Goal: Contribute content

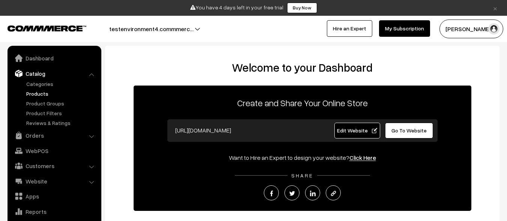
click at [62, 93] on link "Products" at bounding box center [61, 94] width 74 height 8
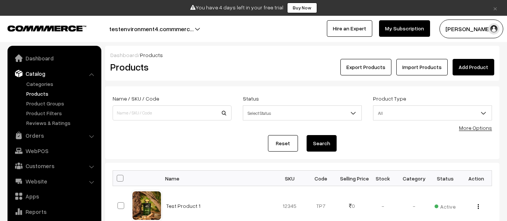
scroll to position [21, 0]
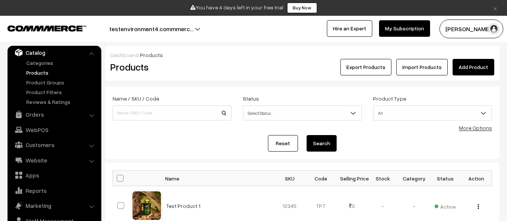
click at [474, 67] on link "Add Product" at bounding box center [473, 67] width 42 height 17
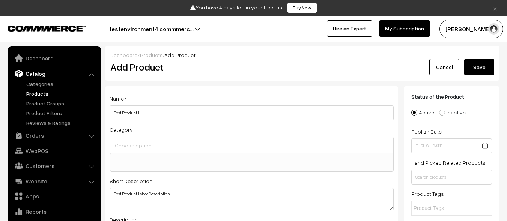
select select
type textarea "Test Product 1 shot Description"
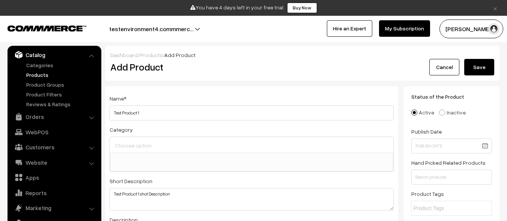
scroll to position [234, 0]
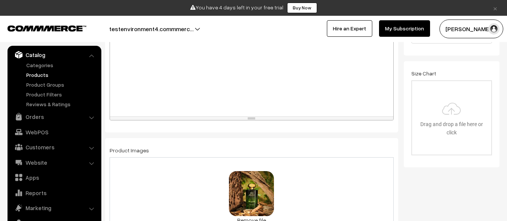
scroll to position [506, 0]
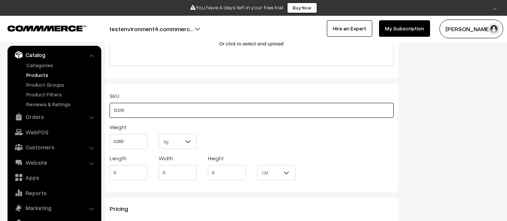
type input "12345"
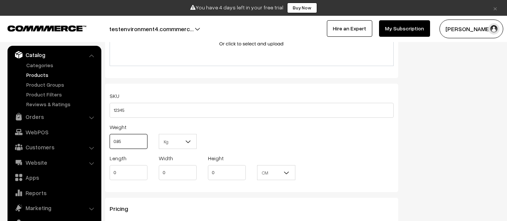
type input "0.85"
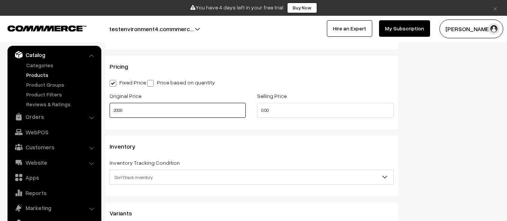
type input "2000"
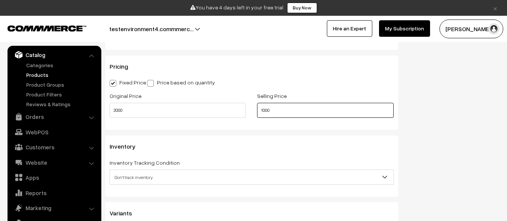
scroll to position [0, 0]
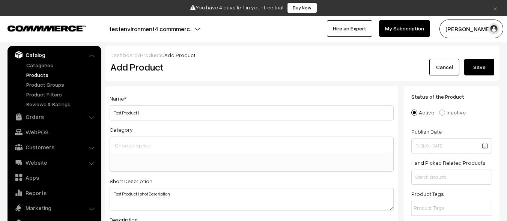
type input "1000"
click at [479, 67] on button "Save" at bounding box center [479, 67] width 30 height 17
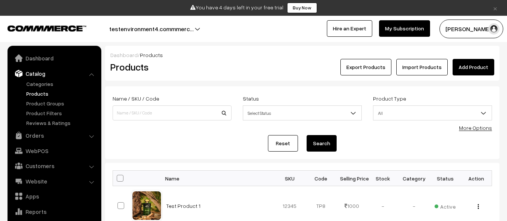
scroll to position [21, 0]
